Goal: Transaction & Acquisition: Purchase product/service

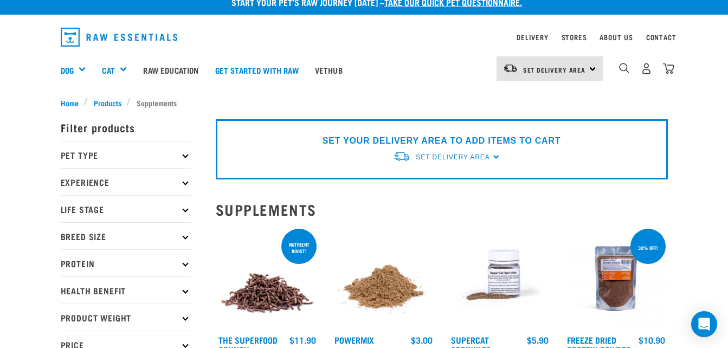
scroll to position [11, 0]
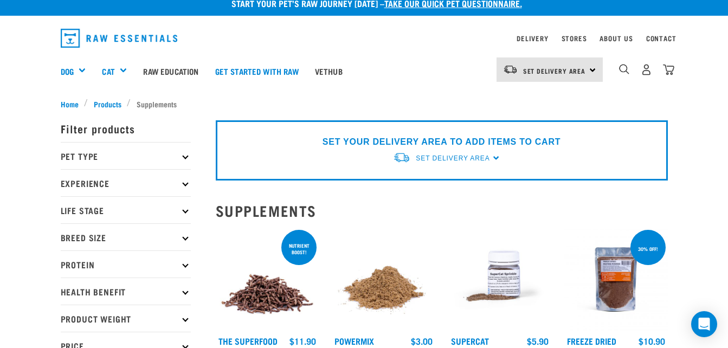
click at [165, 163] on p "Pet Type" at bounding box center [126, 155] width 130 height 27
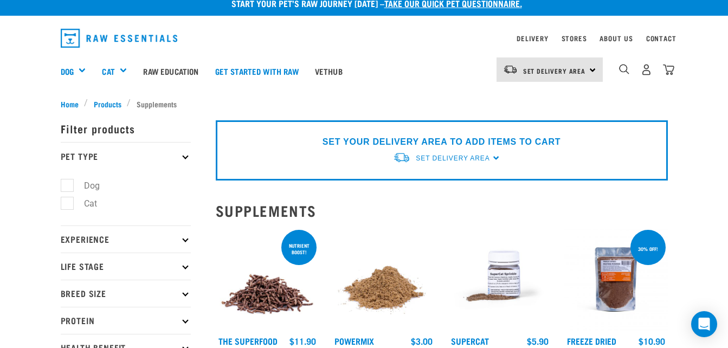
click at [89, 206] on label "Cat" at bounding box center [84, 204] width 35 height 14
click at [68, 205] on input "Cat" at bounding box center [64, 201] width 7 height 7
checkbox input "true"
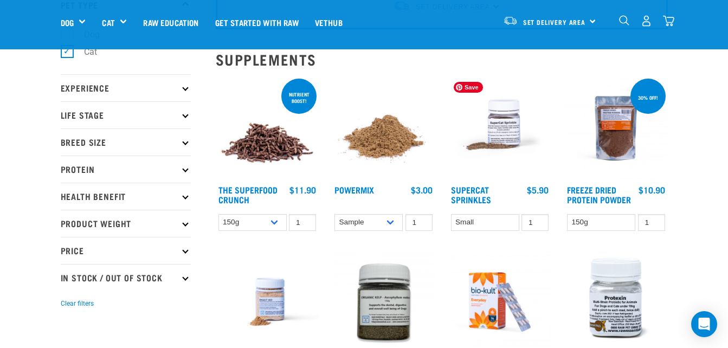
scroll to position [85, 0]
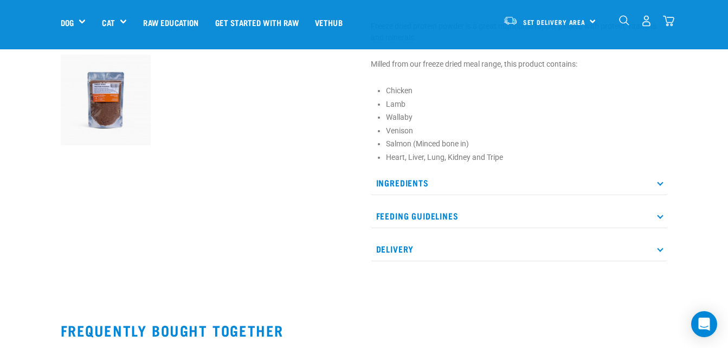
scroll to position [335, 0]
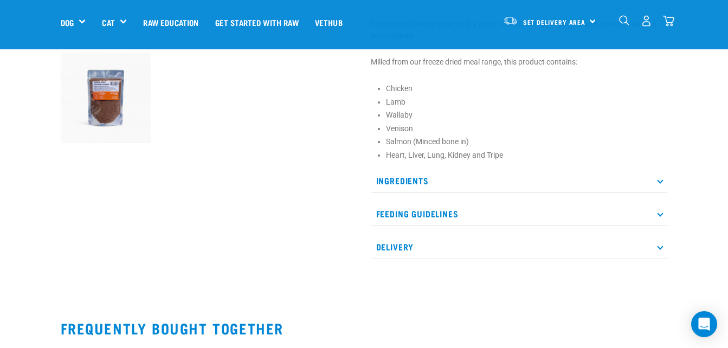
click at [624, 219] on p "Feeding Guidelines" at bounding box center [519, 214] width 297 height 24
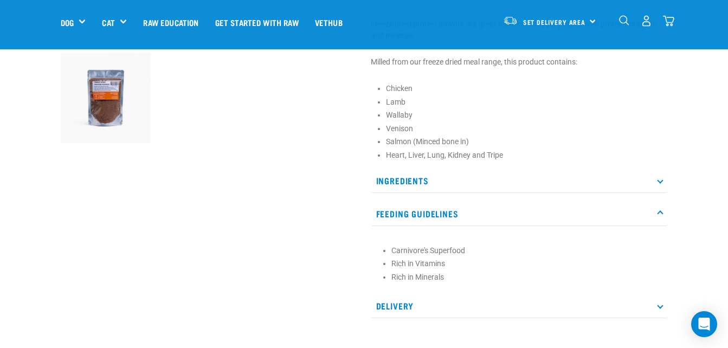
click at [587, 188] on p "Ingredients" at bounding box center [519, 181] width 297 height 24
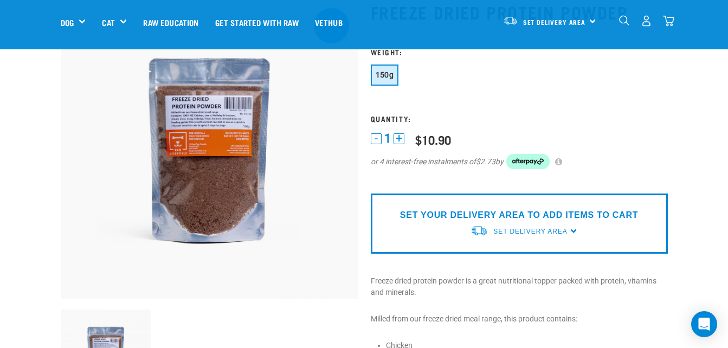
scroll to position [80, 0]
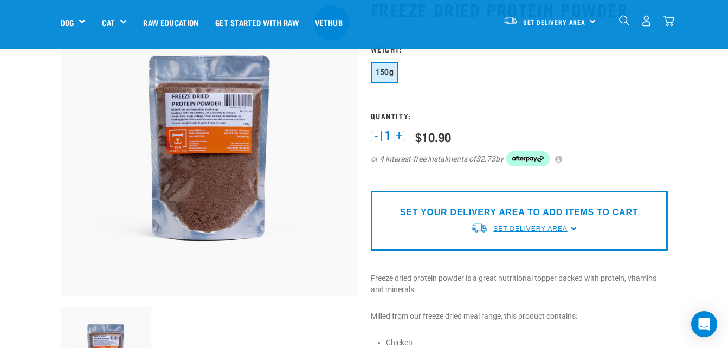
click at [545, 228] on span "Set Delivery Area" at bounding box center [531, 229] width 74 height 8
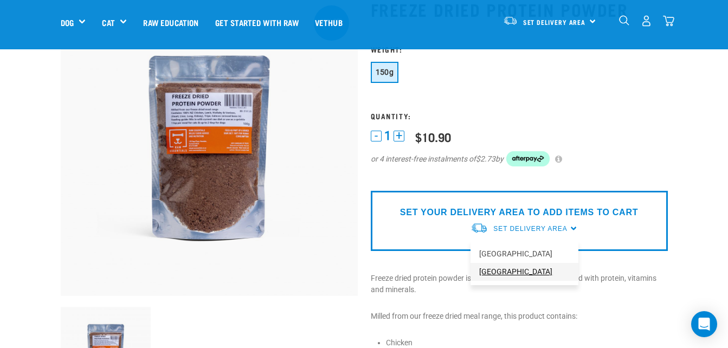
click at [497, 274] on link "[GEOGRAPHIC_DATA]" at bounding box center [525, 272] width 108 height 18
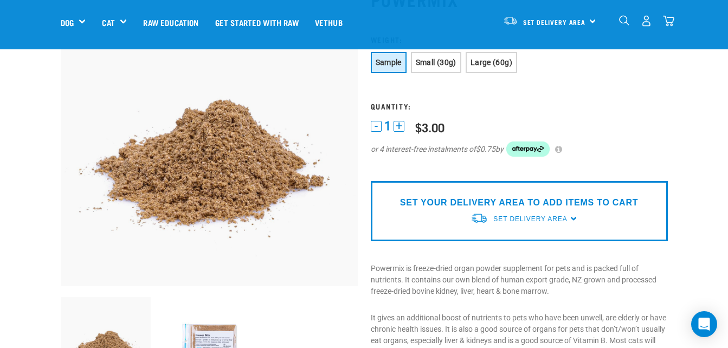
scroll to position [91, 0]
click at [438, 56] on button "Small (30g)" at bounding box center [436, 62] width 50 height 21
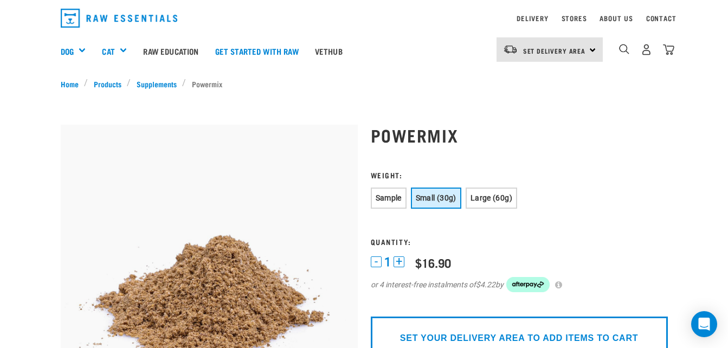
scroll to position [31, 0]
click at [493, 195] on span "Large (60g)" at bounding box center [492, 198] width 42 height 9
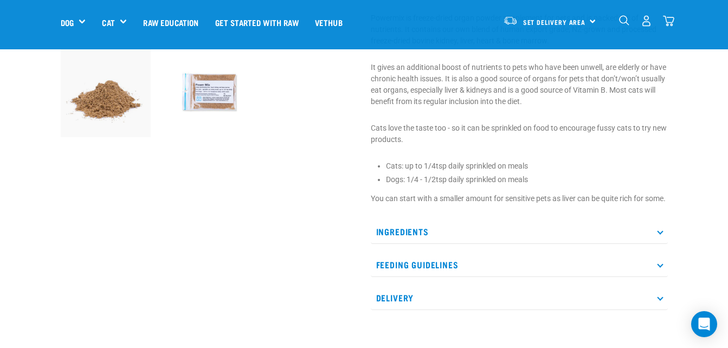
scroll to position [341, 0]
click at [645, 244] on p "Ingredients" at bounding box center [519, 231] width 297 height 24
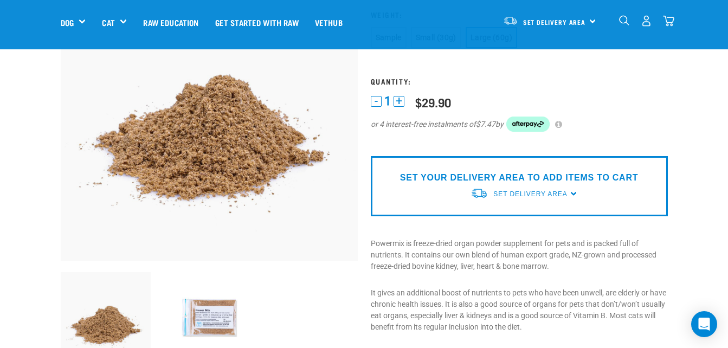
scroll to position [116, 0]
click at [561, 194] on span "Set Delivery Area" at bounding box center [531, 194] width 74 height 8
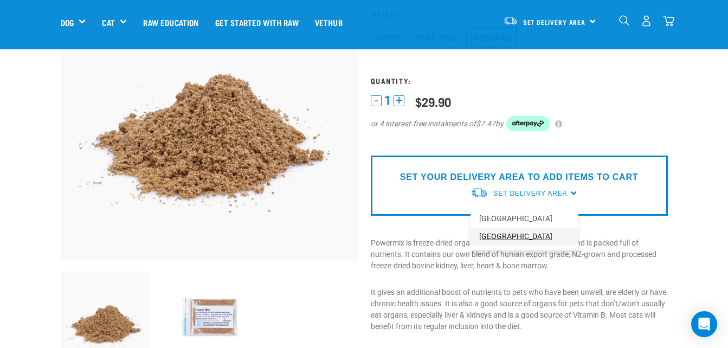
click at [515, 233] on link "[GEOGRAPHIC_DATA]" at bounding box center [525, 237] width 108 height 18
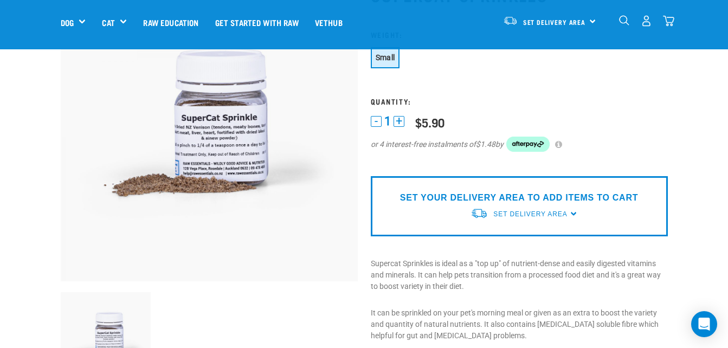
scroll to position [103, 0]
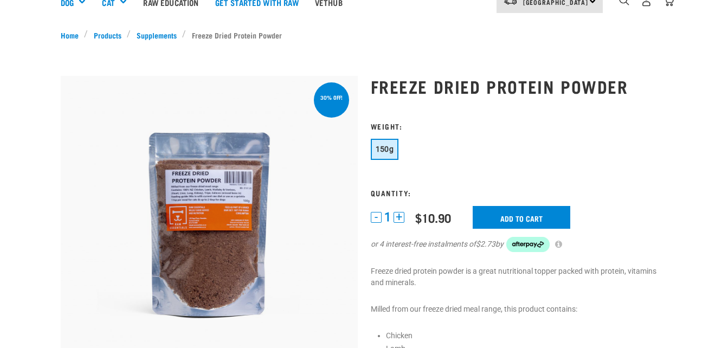
scroll to position [80, 0]
click at [540, 210] on input "Add to cart" at bounding box center [522, 217] width 98 height 23
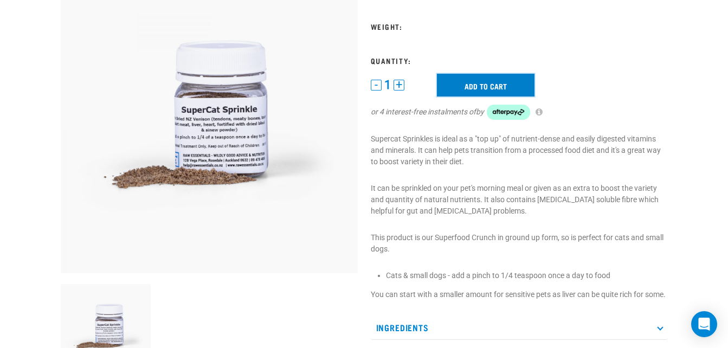
click at [511, 92] on input "Add to cart" at bounding box center [486, 85] width 98 height 23
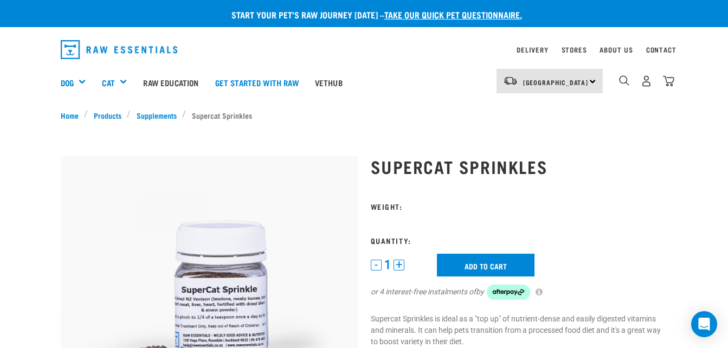
click at [399, 210] on h3 "Weight:" at bounding box center [519, 206] width 297 height 8
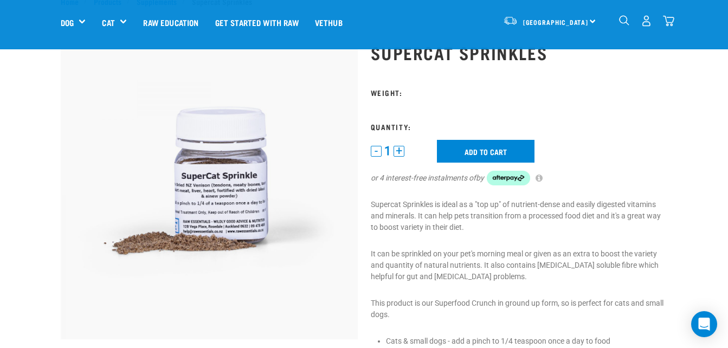
scroll to position [35, 0]
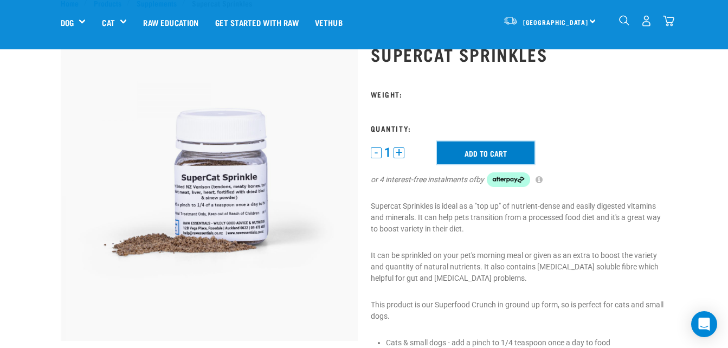
click at [466, 161] on input "Add to cart" at bounding box center [486, 153] width 98 height 23
click at [403, 150] on button "+" at bounding box center [399, 153] width 11 height 11
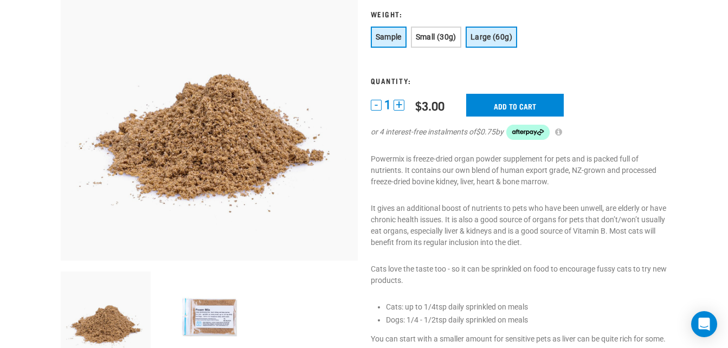
click at [485, 32] on button "Large (60g)" at bounding box center [492, 37] width 52 height 21
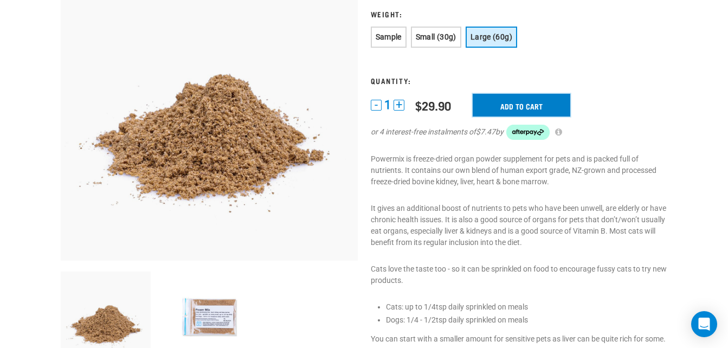
click at [508, 107] on input "Add to cart" at bounding box center [522, 105] width 98 height 23
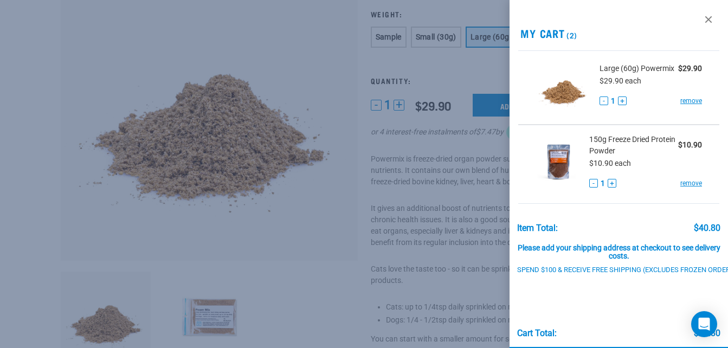
click at [485, 69] on div at bounding box center [364, 174] width 728 height 348
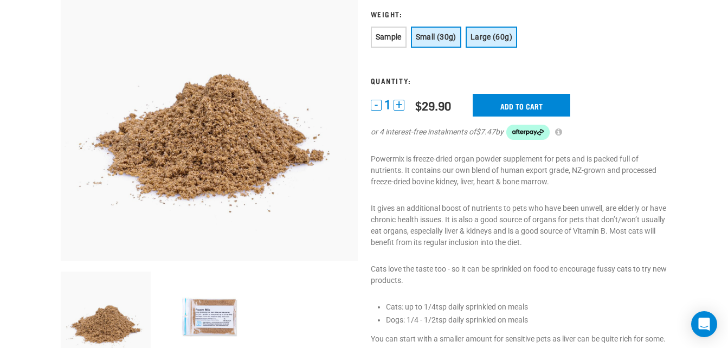
click at [443, 36] on span "Small (30g)" at bounding box center [436, 37] width 41 height 9
drag, startPoint x: 394, startPoint y: 33, endPoint x: 428, endPoint y: 20, distance: 36.6
click at [428, 20] on form "1 -" at bounding box center [519, 81] width 297 height 143
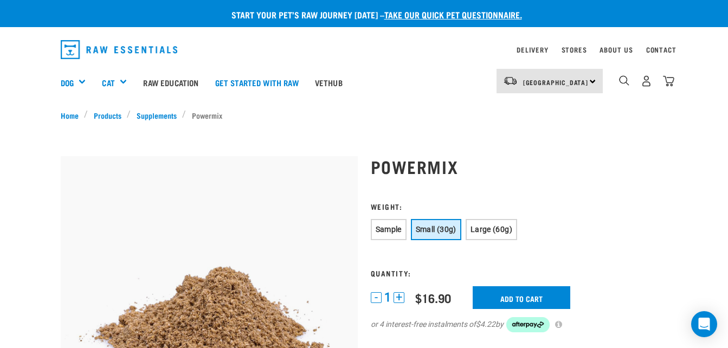
click at [433, 7] on div "Start your pet’s raw journey today – take our quick pet questionnaire." at bounding box center [364, 13] width 728 height 27
click at [431, 12] on link "take our quick pet questionnaire." at bounding box center [454, 14] width 138 height 5
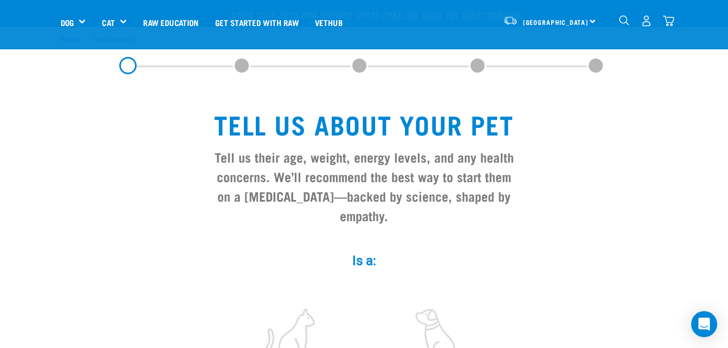
scroll to position [153, 0]
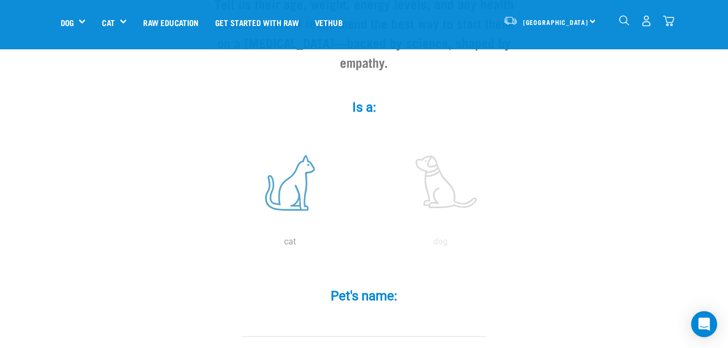
click at [304, 180] on label at bounding box center [290, 183] width 146 height 92
click at [215, 245] on input "radio" at bounding box center [215, 245] width 0 height 0
click at [340, 312] on input "Pet's name: *" at bounding box center [364, 324] width 244 height 24
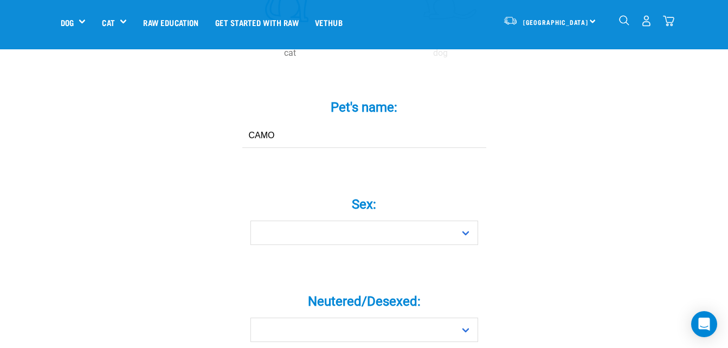
scroll to position [343, 0]
type input "CAMO"
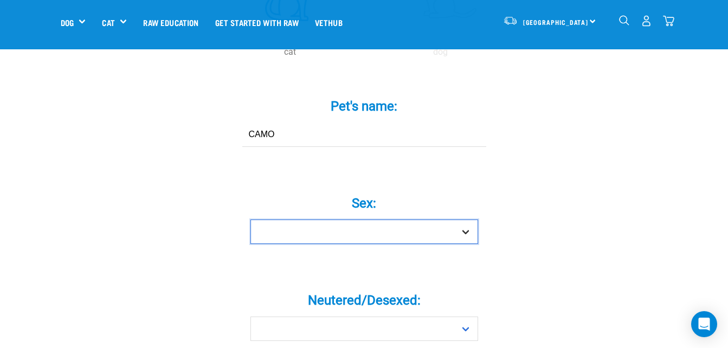
click at [353, 220] on select "Boy Girl" at bounding box center [365, 232] width 228 height 24
select select "girl"
click at [251, 220] on select "Boy Girl" at bounding box center [365, 232] width 228 height 24
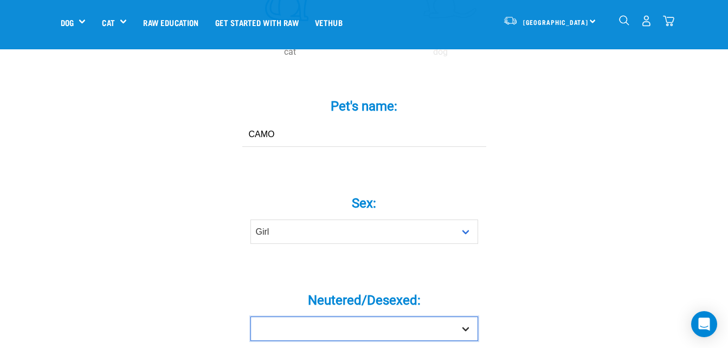
click at [321, 317] on select "Yes No" at bounding box center [365, 329] width 228 height 24
select select "yes"
click at [251, 317] on select "Yes No" at bounding box center [365, 329] width 228 height 24
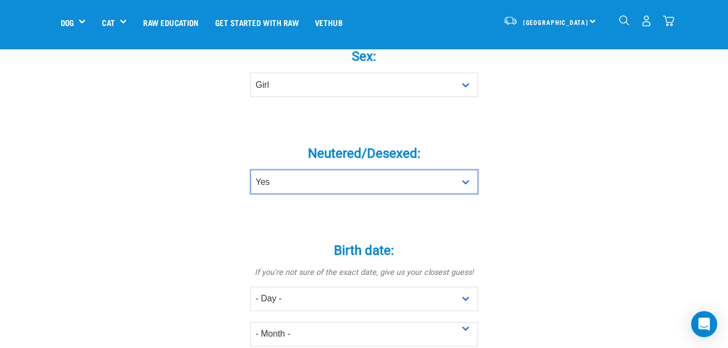
scroll to position [510, 0]
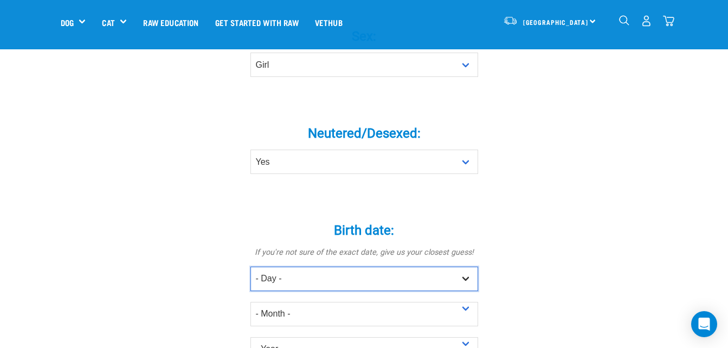
click at [317, 267] on select "- Day - 1 2 3 4 5 6 7 8 9 10 11 12 13 14 15 16 17 18 19 20 21 22 23 24 25 26 27" at bounding box center [365, 279] width 228 height 24
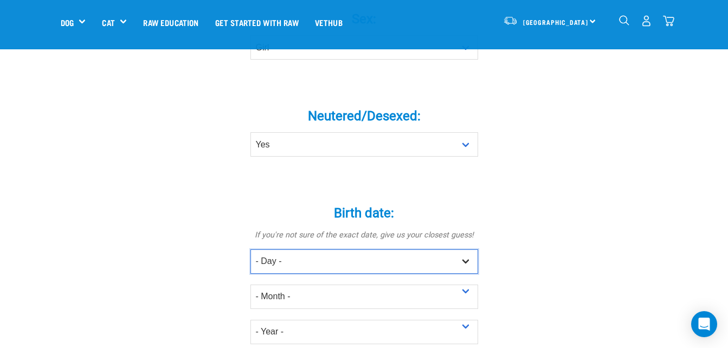
scroll to position [528, 0]
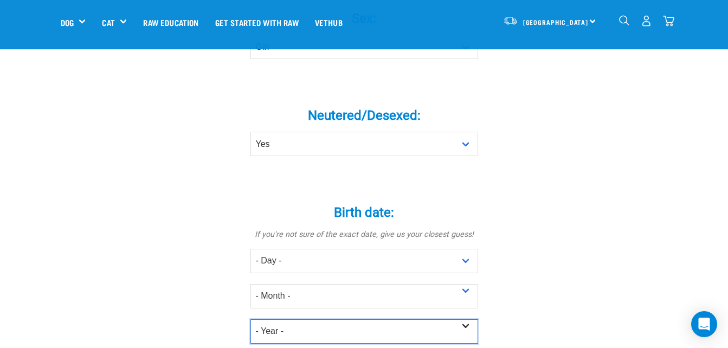
click at [297, 319] on select "- Year - 2025 2024 2023 2022 2021 2020 2019 2018 2017 2016 2015 2014 2013 2012" at bounding box center [365, 331] width 228 height 24
select select "2010"
click at [251, 319] on select "- Year - 2025 2024 2023 2022 2021 2020 2019 2018 2017 2016 2015 2014 2013 2012" at bounding box center [365, 331] width 228 height 24
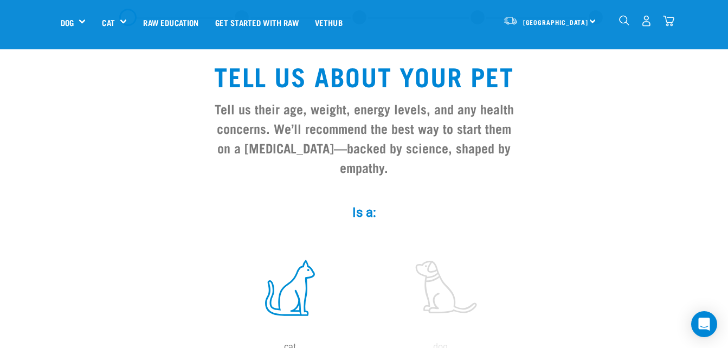
scroll to position [0, 0]
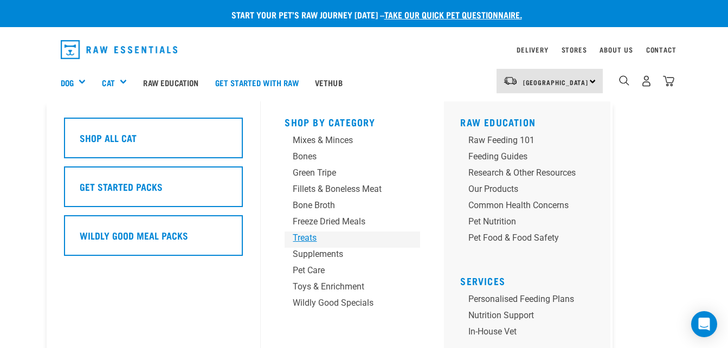
click at [312, 233] on div "Treats" at bounding box center [343, 238] width 101 height 13
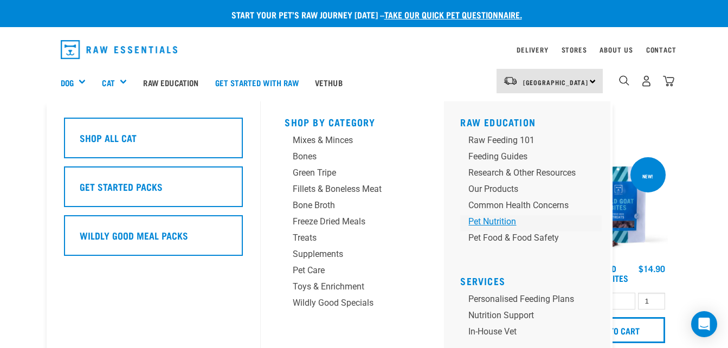
click at [484, 219] on div "Pet Nutrition" at bounding box center [522, 221] width 107 height 13
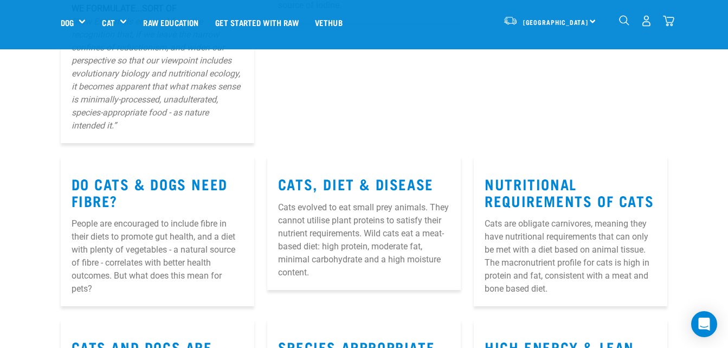
scroll to position [324, 0]
click at [467, 264] on div "Cats, Diet & Disease Cats evolved to eat small prey animals. They cannot utilis…" at bounding box center [364, 230] width 207 height 163
click at [688, 235] on section "RFVS Conference 2021 - Dr Rebecca Brown In November 2021 Dr Rebecca Brown prese…" at bounding box center [364, 179] width 728 height 594
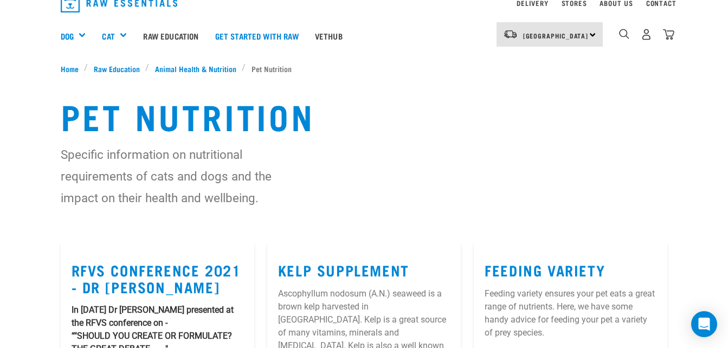
scroll to position [0, 0]
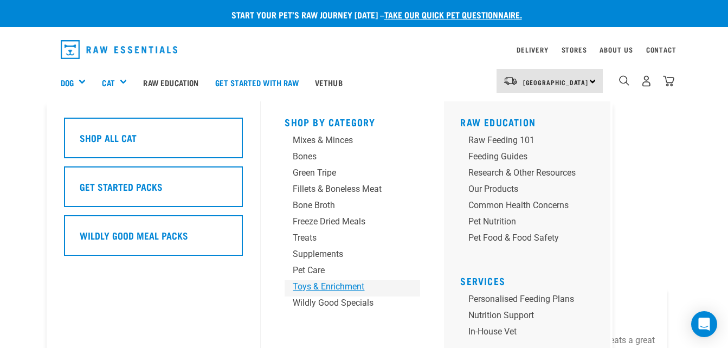
click at [335, 285] on div "Toys & Enrichment" at bounding box center [343, 286] width 101 height 13
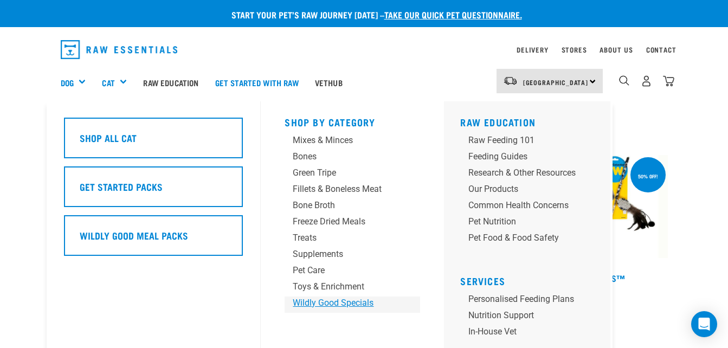
click at [311, 301] on div "Wildly Good Specials" at bounding box center [343, 303] width 101 height 13
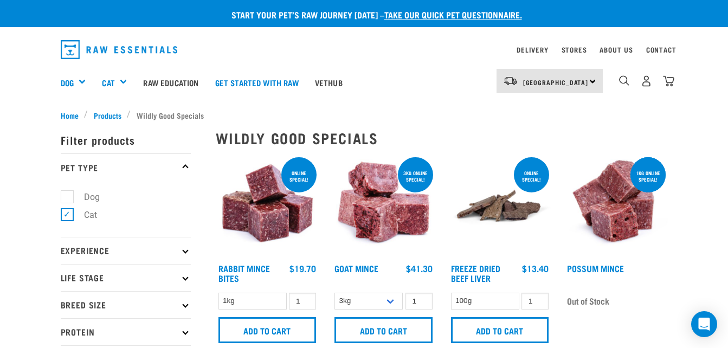
scroll to position [16, 0]
